Goal: Task Accomplishment & Management: Manage account settings

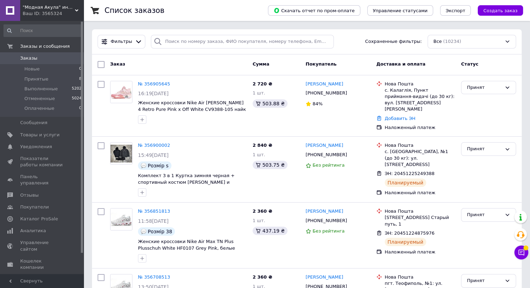
click at [153, 85] on link "№ 356905645" at bounding box center [154, 83] width 32 height 5
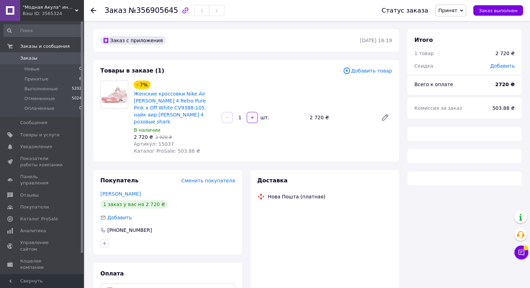
click at [163, 141] on span "Артикул: 15037" at bounding box center [154, 144] width 40 height 6
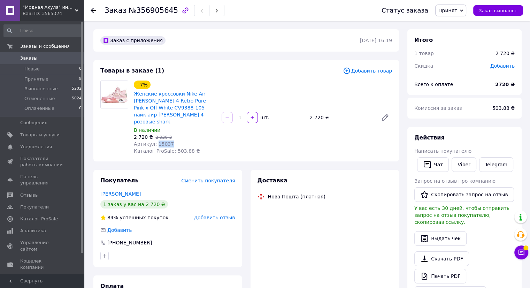
click at [163, 141] on span "Артикул: 15037" at bounding box center [154, 144] width 40 height 6
copy span "15037"
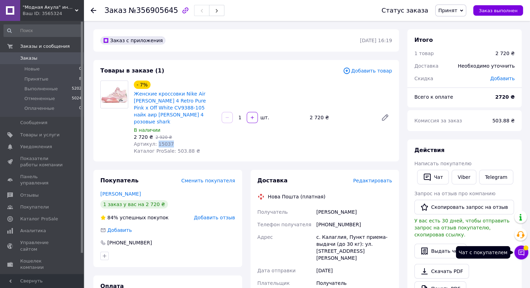
click at [523, 253] on icon at bounding box center [521, 252] width 7 height 7
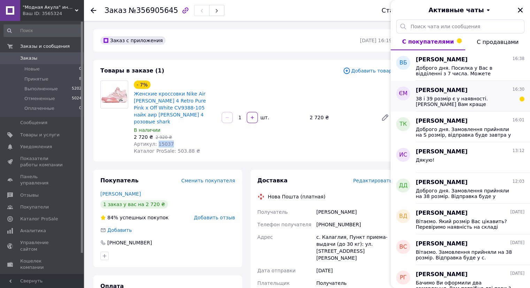
click at [468, 93] on span "[PERSON_NAME]" at bounding box center [442, 90] width 52 height 8
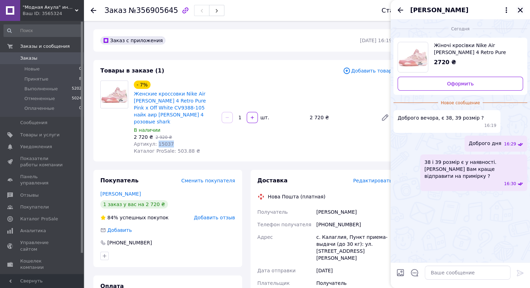
click at [519, 9] on icon "Закрыть" at bounding box center [520, 10] width 5 height 5
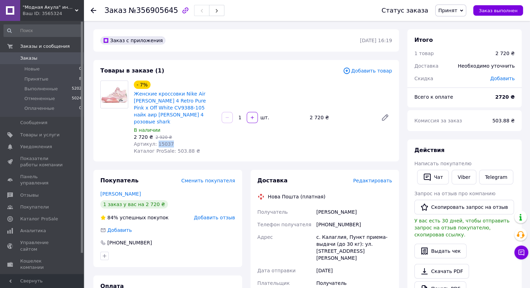
click at [68, 59] on span "0" at bounding box center [73, 58] width 19 height 6
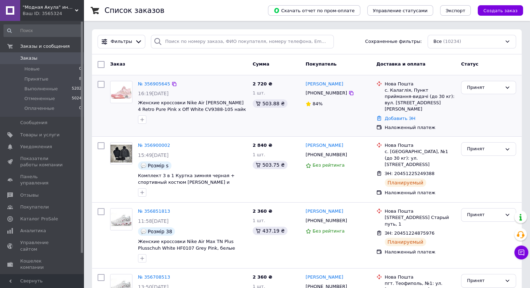
click at [404, 94] on div "с. Калаглія, Пункт приймання-видачі (до 30 кг): вул. [STREET_ADDRESS][PERSON_NA…" at bounding box center [420, 99] width 71 height 25
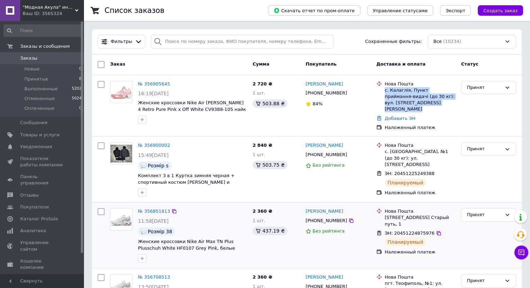
copy ul "с. Калаглія, Пункт приймання-видачі (до 30 кг): вул. [STREET_ADDRESS][PERSON_NA…"
click at [321, 86] on link "[PERSON_NAME]" at bounding box center [325, 84] width 38 height 7
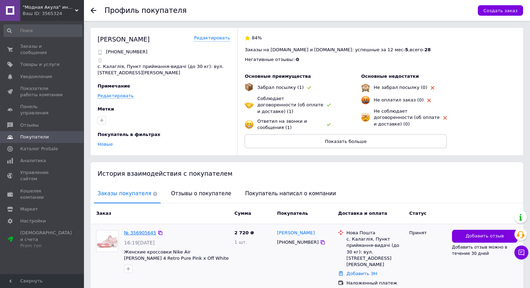
click at [138, 233] on link "№ 356905645" at bounding box center [140, 232] width 32 height 5
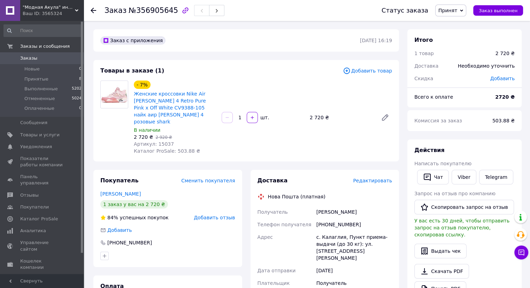
click at [344, 221] on div "[PHONE_NUMBER]" at bounding box center [354, 224] width 78 height 13
copy div "380660591668"
click at [68, 60] on span "0" at bounding box center [73, 58] width 19 height 6
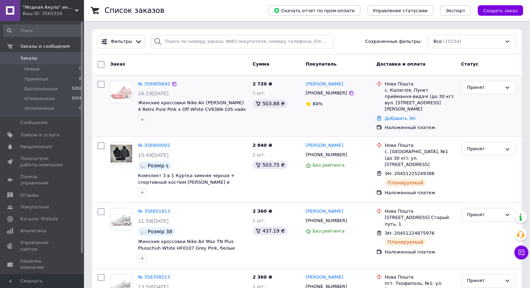
click at [398, 98] on div "с. Калаглія, Пункт приймання-видачі (до 30 кг): вул. [STREET_ADDRESS][PERSON_NA…" at bounding box center [420, 99] width 71 height 25
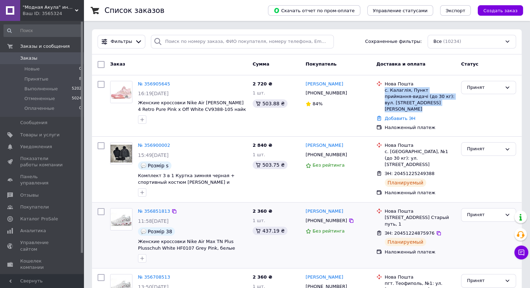
copy ul "с. Калаглія, Пункт приймання-видачі (до 30 кг): вул. [STREET_ADDRESS][PERSON_NA…"
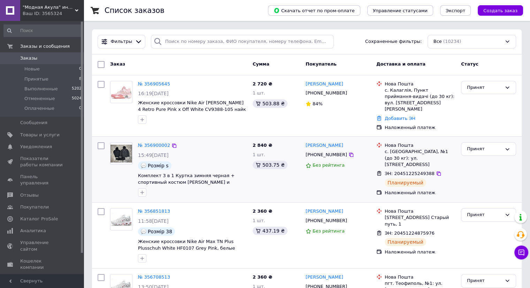
click at [255, 182] on div "2 840 ₴ 1 шт. 503.75 ₴" at bounding box center [276, 169] width 53 height 60
click at [51, 59] on span "Заказы" at bounding box center [42, 58] width 44 height 6
click at [67, 83] on li "Принятые 8" at bounding box center [43, 79] width 86 height 10
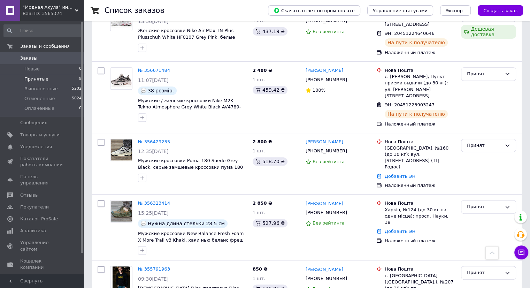
scroll to position [309, 0]
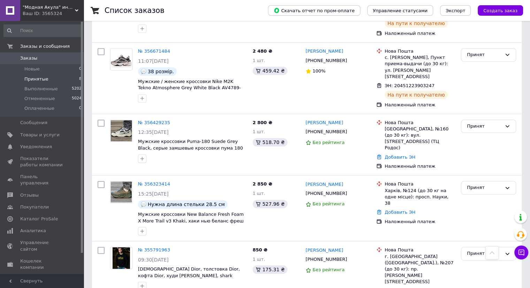
click at [52, 57] on span "Заказы" at bounding box center [42, 58] width 44 height 6
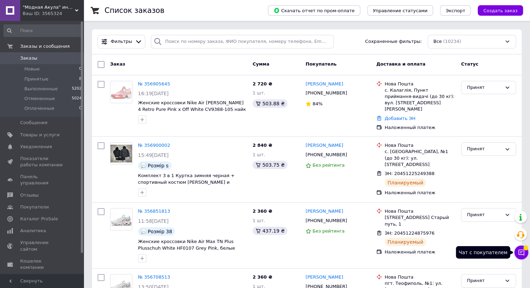
click at [517, 253] on button "Чат с покупателем" at bounding box center [521, 252] width 14 height 14
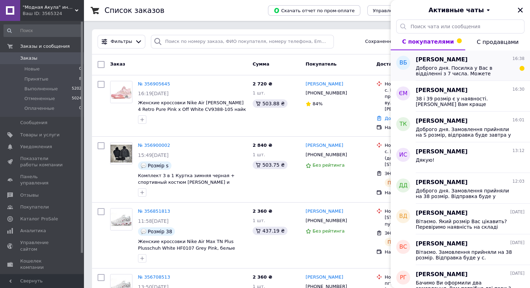
click at [475, 76] on div "[PERSON_NAME] 16:38 Доброго дня. Посилка у Вас в відділенні з 7 числа. Можете о…" at bounding box center [473, 65] width 114 height 31
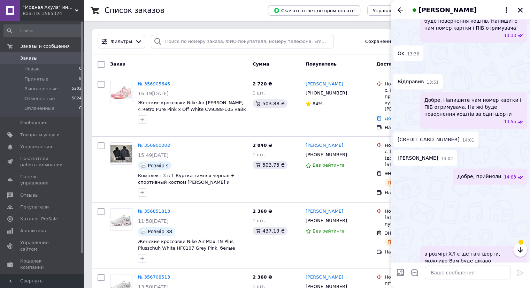
scroll to position [1408, 0]
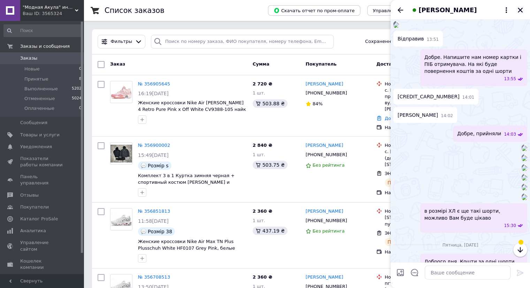
click at [524, 8] on button "Закрыть" at bounding box center [520, 10] width 8 height 8
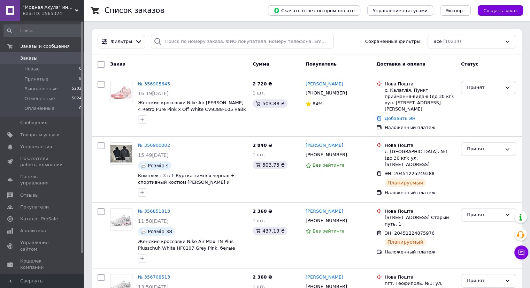
click at [67, 61] on span "0" at bounding box center [73, 58] width 19 height 6
click at [517, 255] on button "Чат с покупателем" at bounding box center [521, 252] width 14 height 14
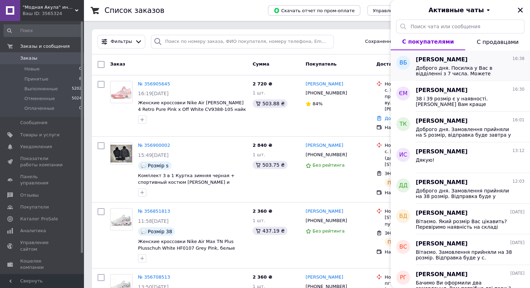
click at [462, 73] on span "Доброго дня. Посилка у Вас в відділенні з 7 числа. Можете отримати посилку по Т…" at bounding box center [465, 70] width 99 height 11
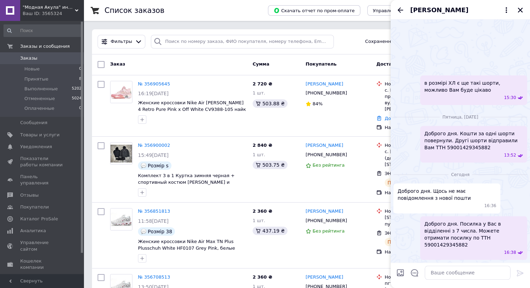
scroll to position [1130, 0]
click at [519, 7] on icon "Закрыть" at bounding box center [520, 10] width 6 height 6
